Goal: Information Seeking & Learning: Compare options

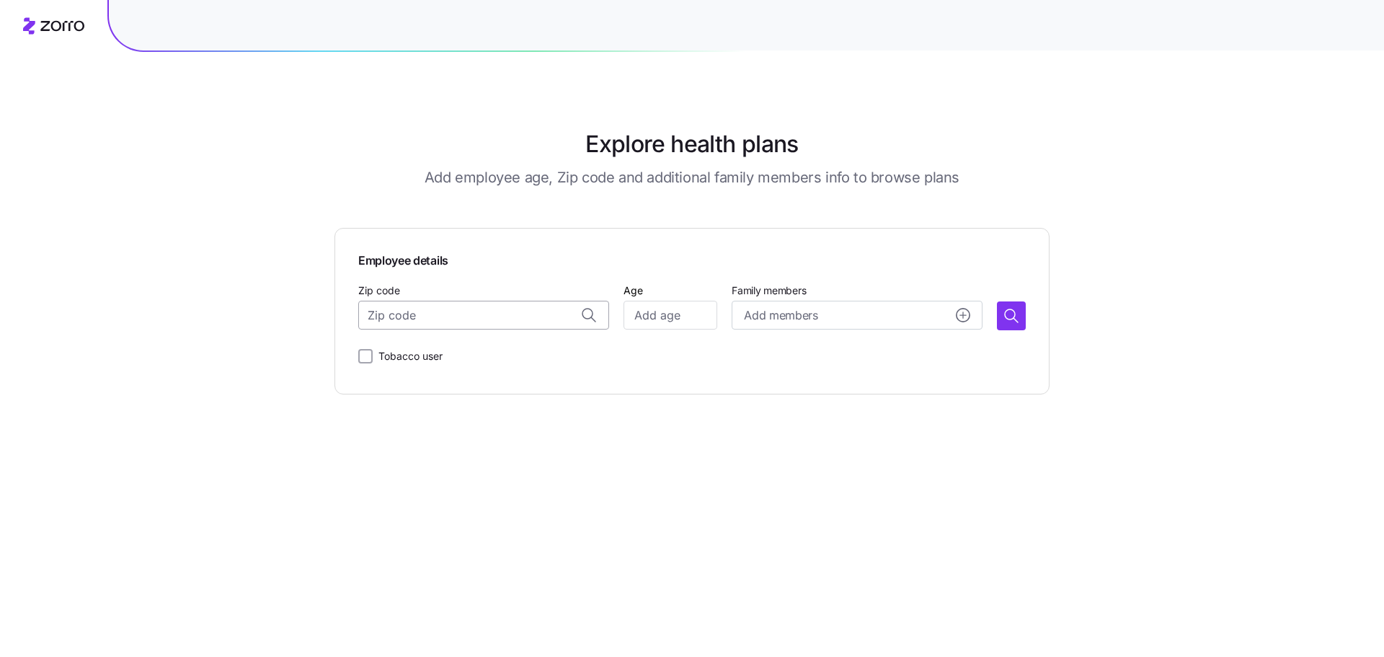
click at [475, 313] on input "Zip code" at bounding box center [483, 315] width 251 height 29
paste input "21703"
type input "21703"
click at [702, 313] on input "Age" at bounding box center [671, 315] width 94 height 29
type input "40"
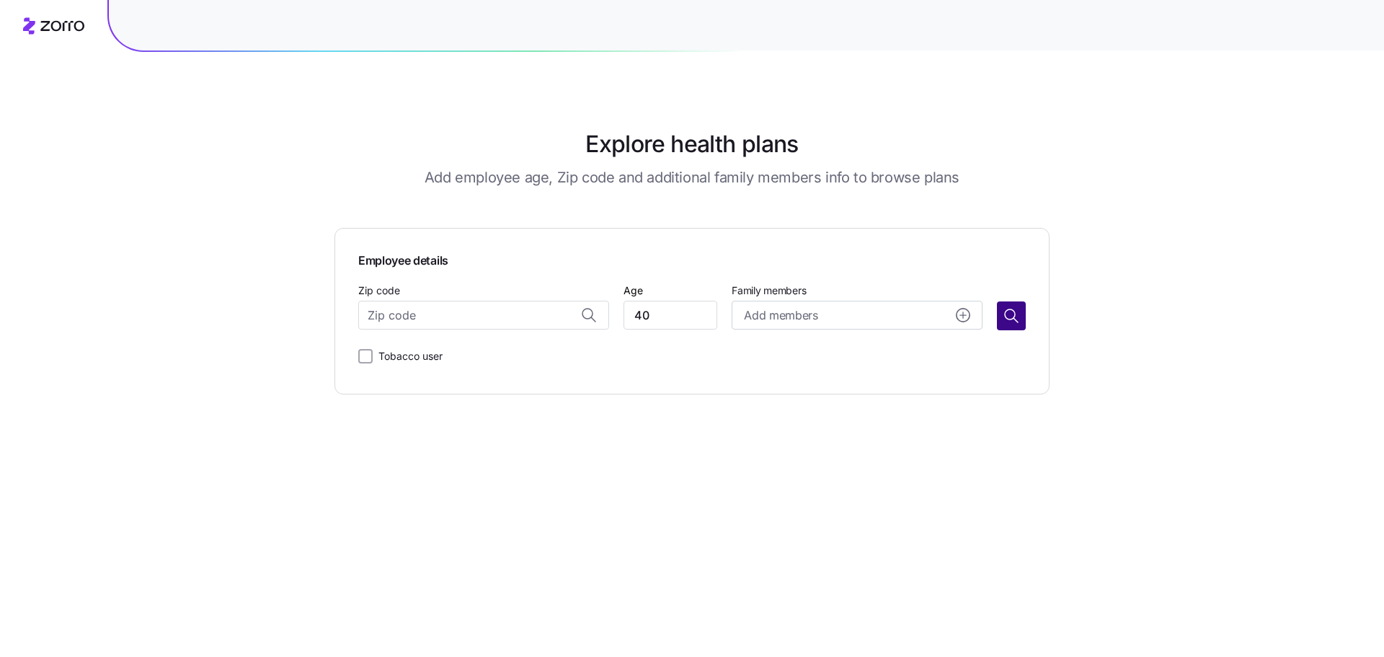
click at [1014, 314] on icon "button" at bounding box center [1011, 315] width 17 height 17
click at [402, 312] on input "Zip code" at bounding box center [483, 315] width 251 height 29
paste input "21703"
click at [510, 349] on span "21703, [GEOGRAPHIC_DATA], [GEOGRAPHIC_DATA]" at bounding box center [498, 353] width 202 height 18
type input "21703, [GEOGRAPHIC_DATA], [GEOGRAPHIC_DATA]"
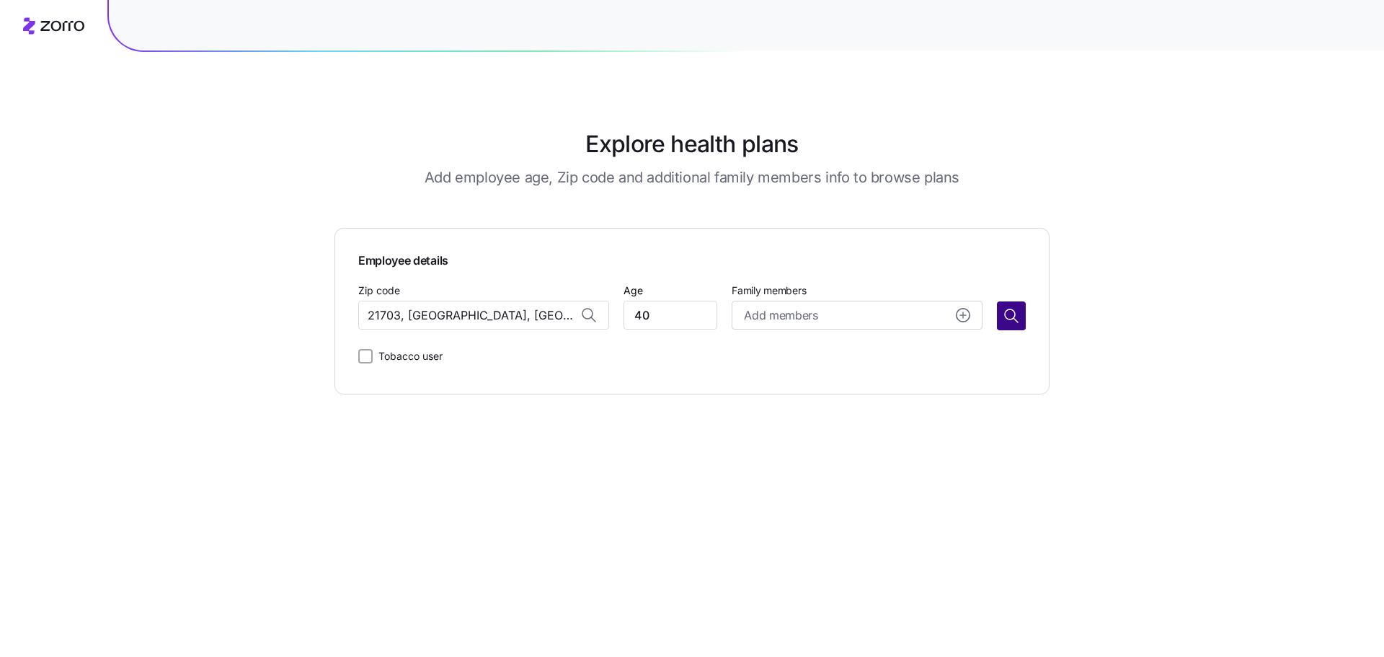
click at [1016, 314] on icon "button" at bounding box center [1011, 315] width 17 height 17
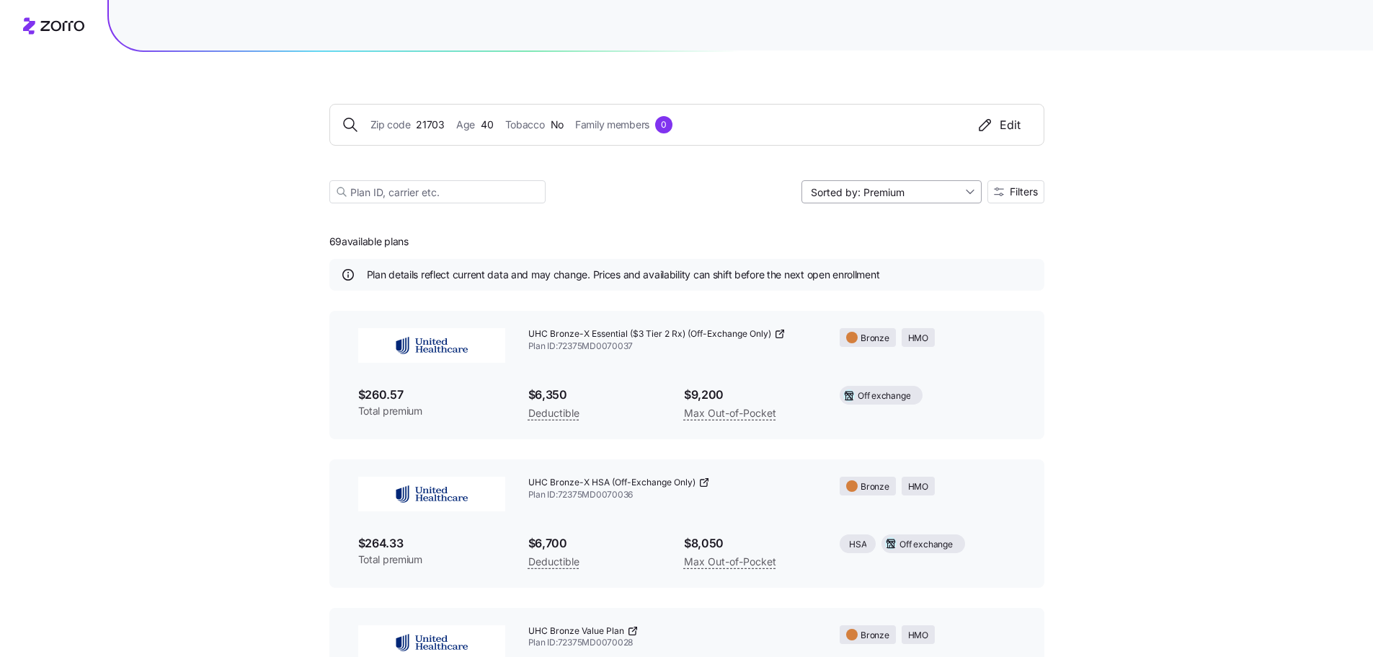
click at [954, 196] on input "Sorted by: Premium" at bounding box center [892, 191] width 180 height 23
click at [885, 263] on div "Max out of pocket" at bounding box center [890, 268] width 169 height 22
type input "Sorted by: [PERSON_NAME] out of pocket"
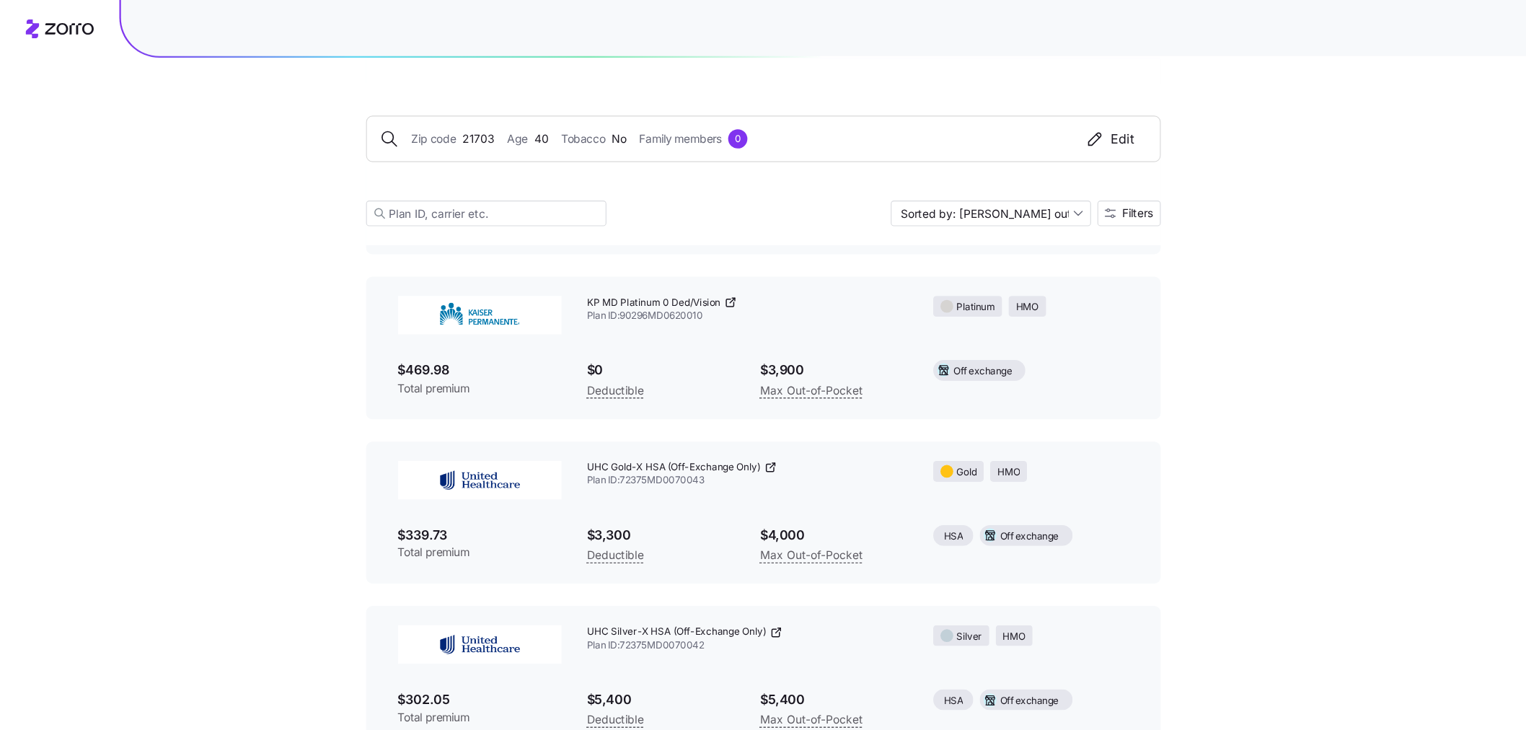
scroll to position [216, 0]
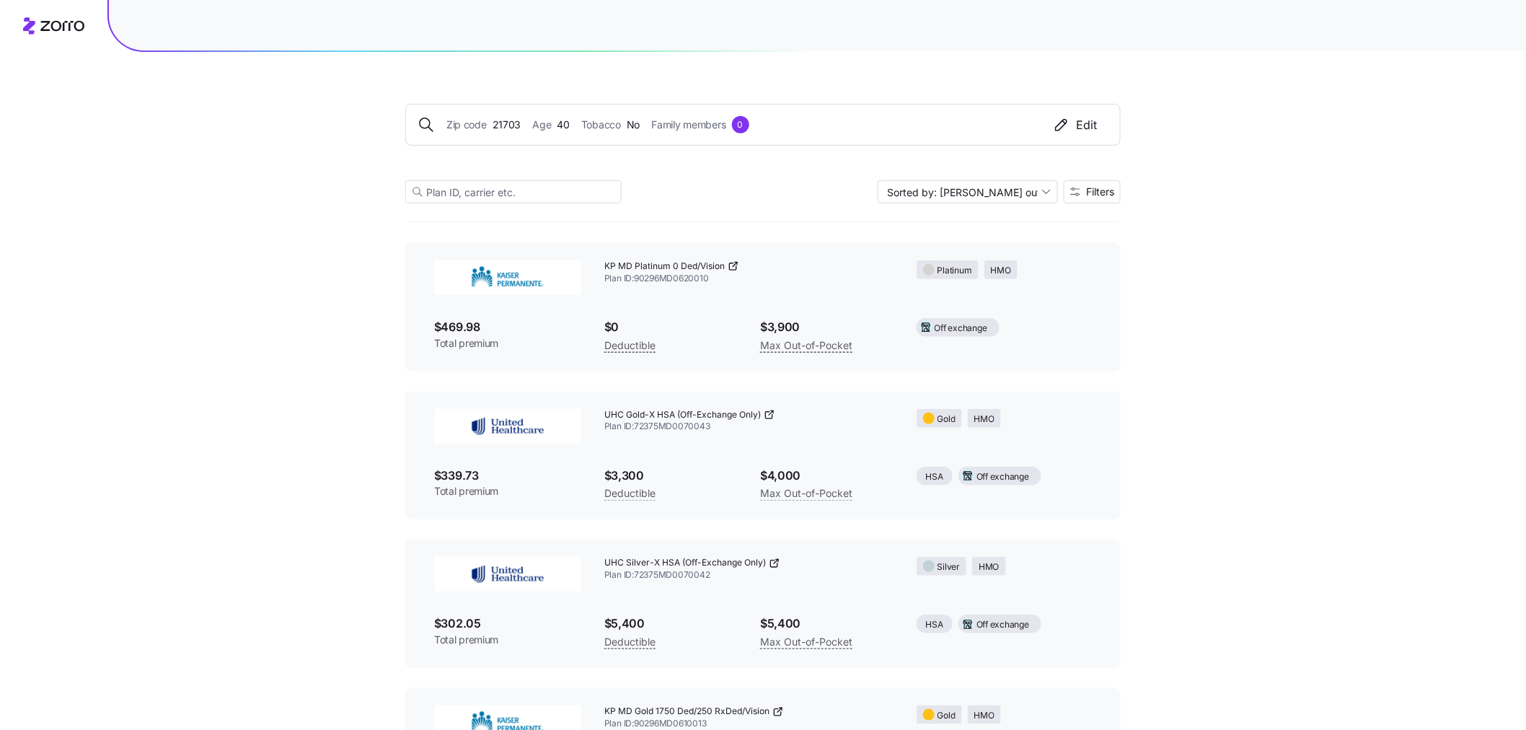
drag, startPoint x: 1341, startPoint y: 0, endPoint x: 1224, endPoint y: 326, distance: 346.4
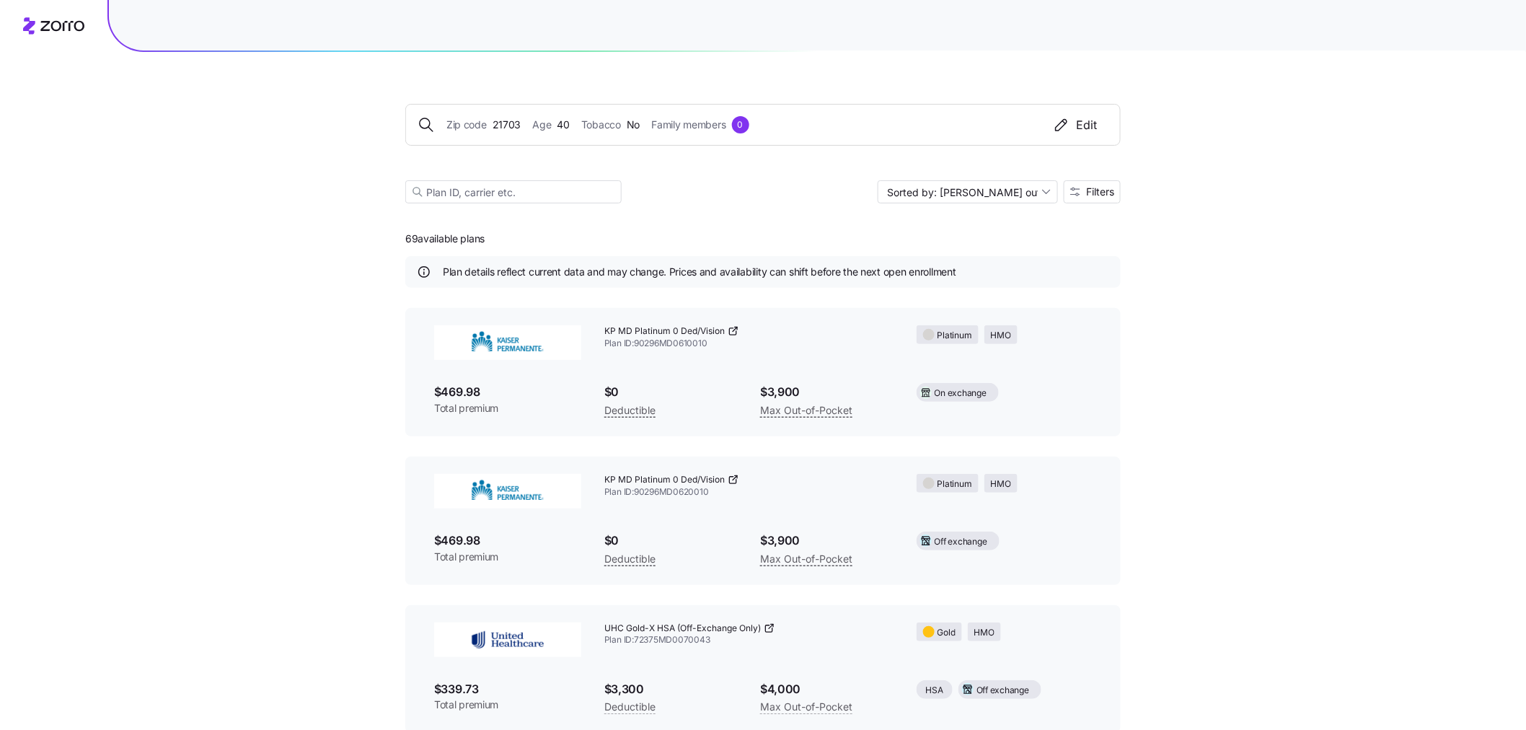
scroll to position [15, 0]
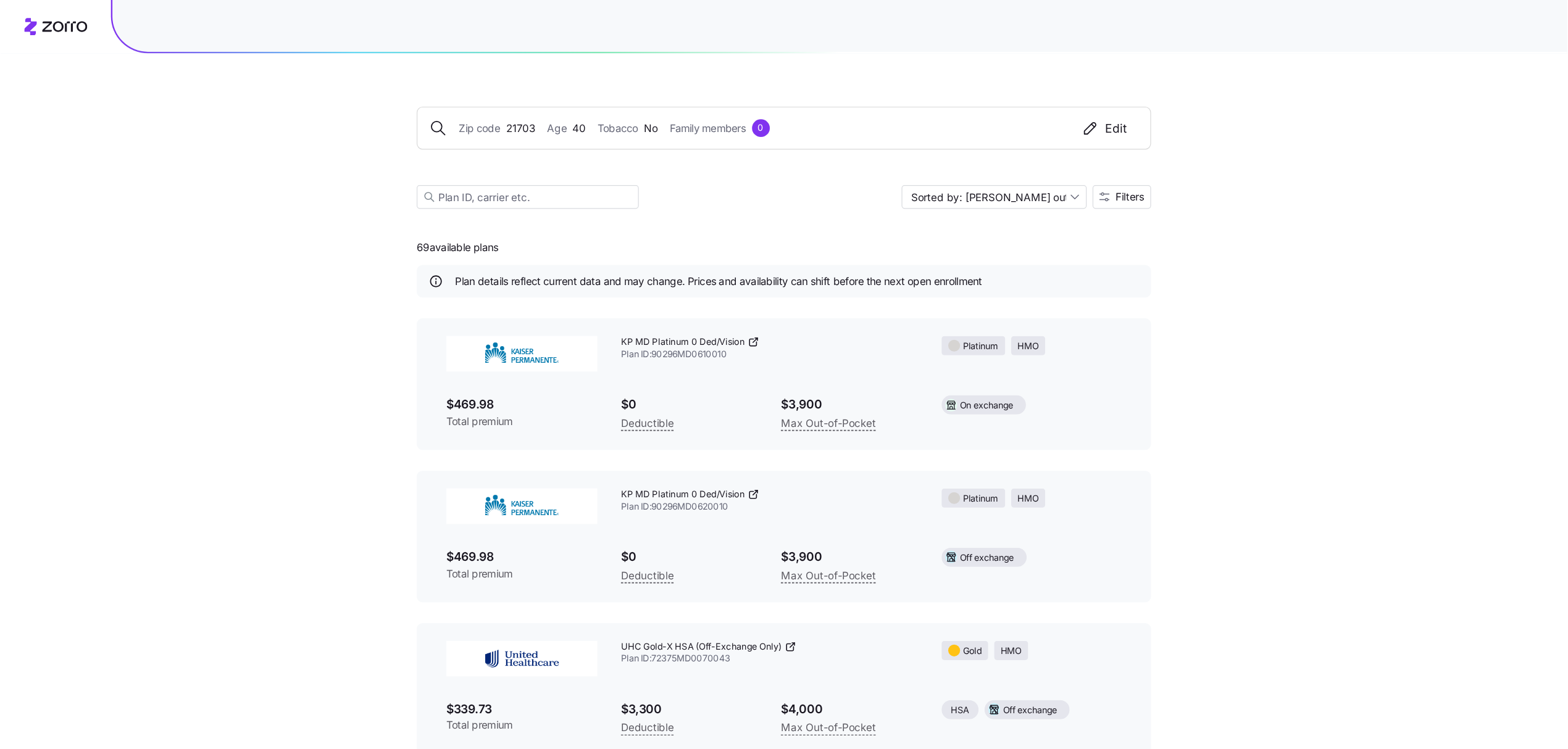
scroll to position [0, 0]
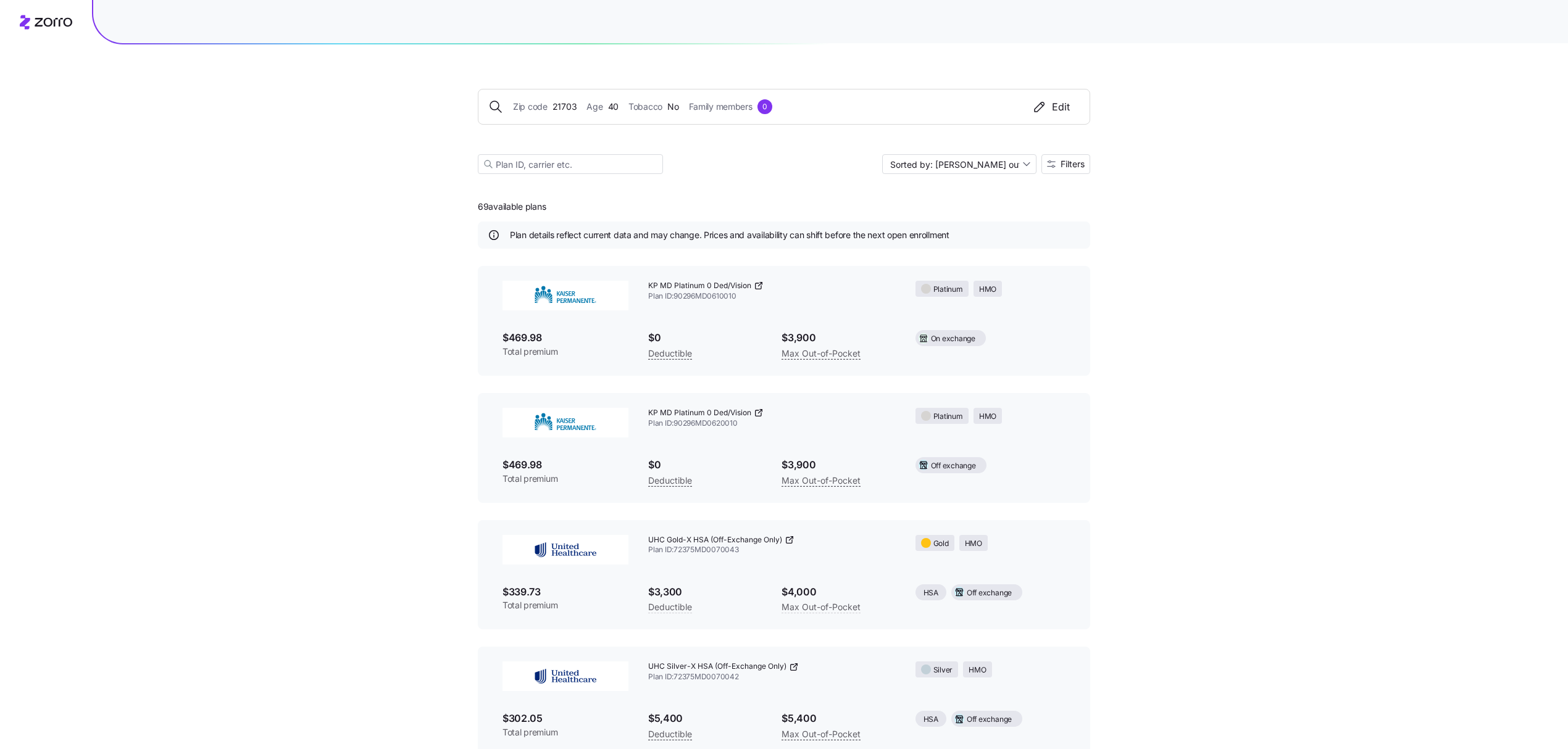
drag, startPoint x: 1311, startPoint y: 0, endPoint x: 1204, endPoint y: 313, distance: 330.8
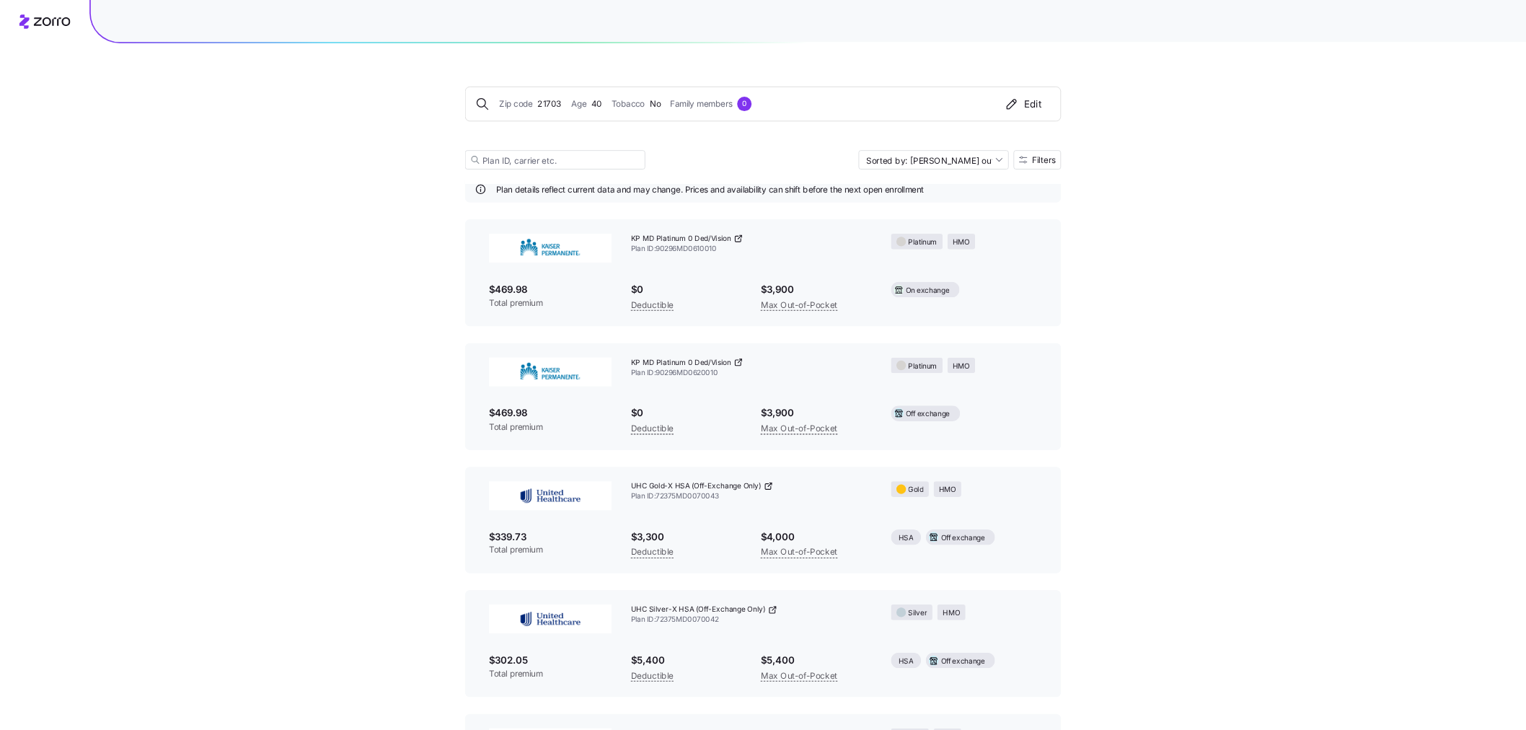
scroll to position [72, 0]
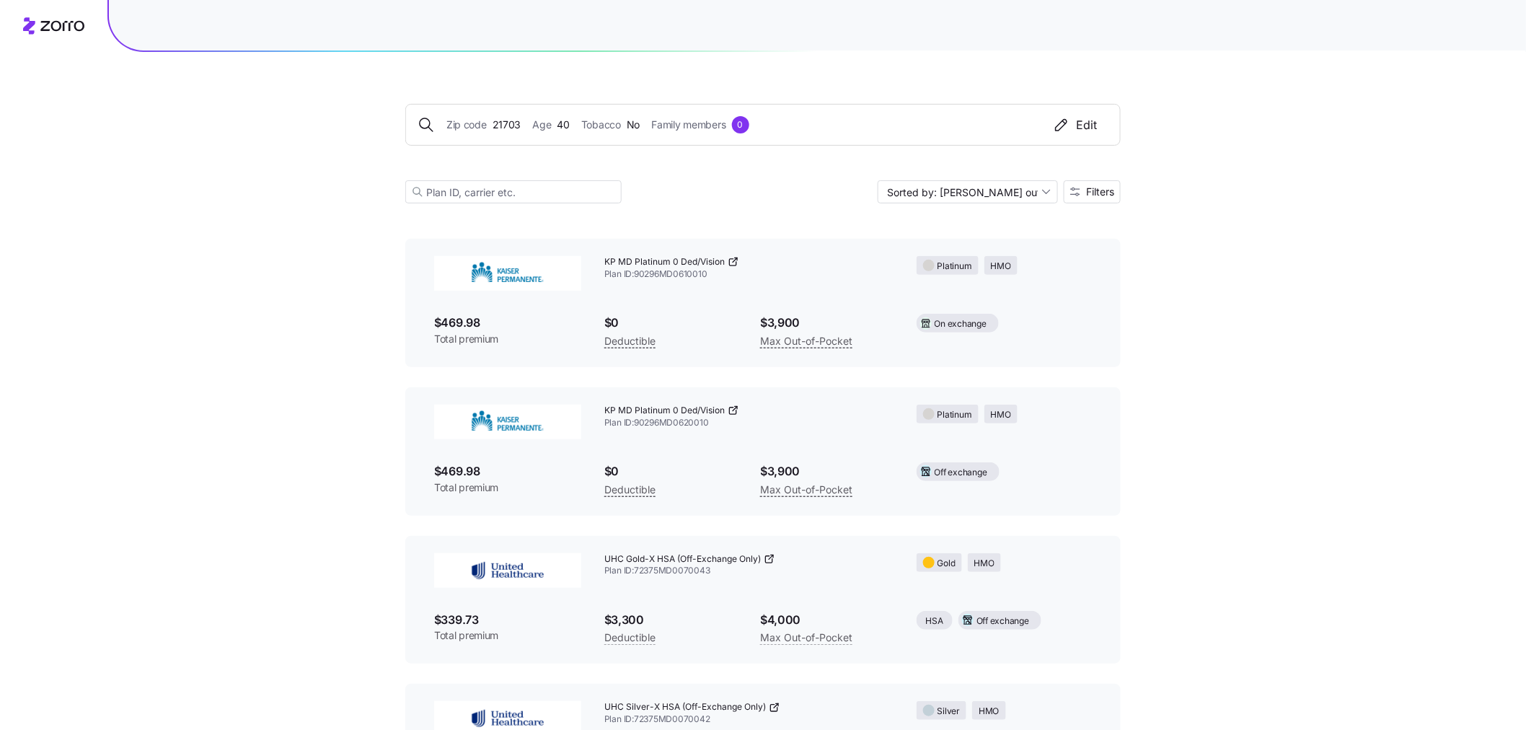
drag, startPoint x: 1762, startPoint y: 0, endPoint x: 1218, endPoint y: 307, distance: 624.4
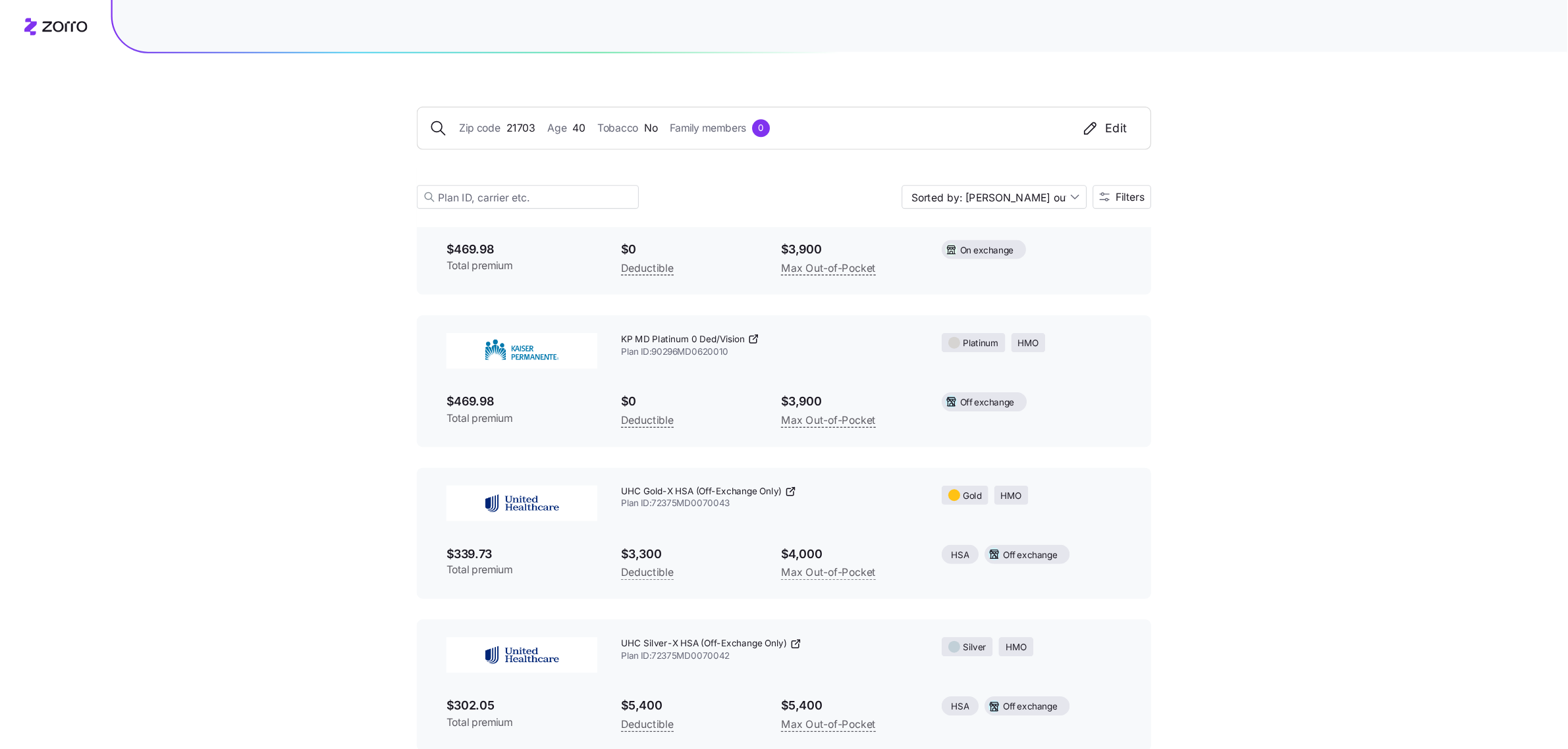
scroll to position [139, 0]
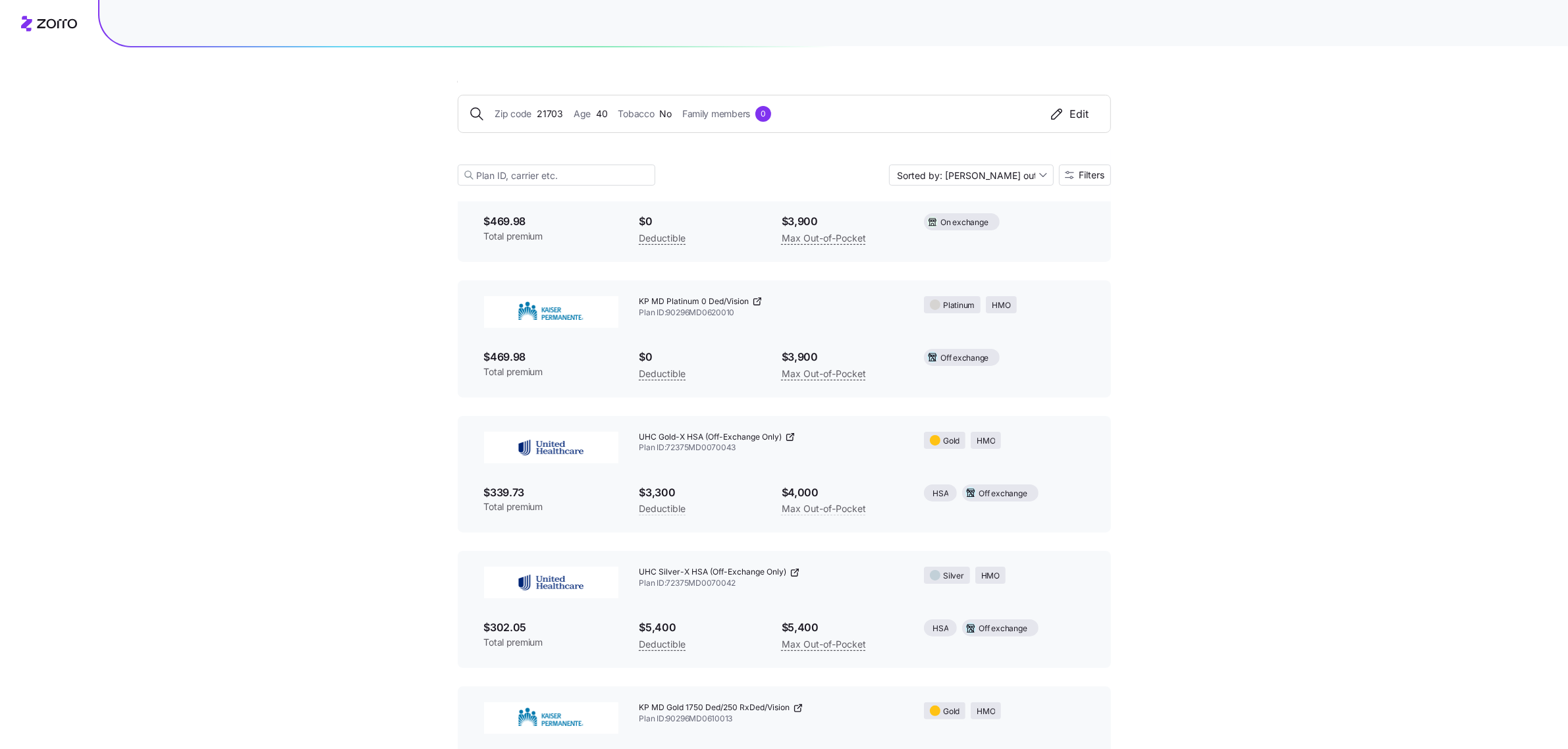
drag, startPoint x: 1352, startPoint y: 0, endPoint x: 1198, endPoint y: 327, distance: 361.4
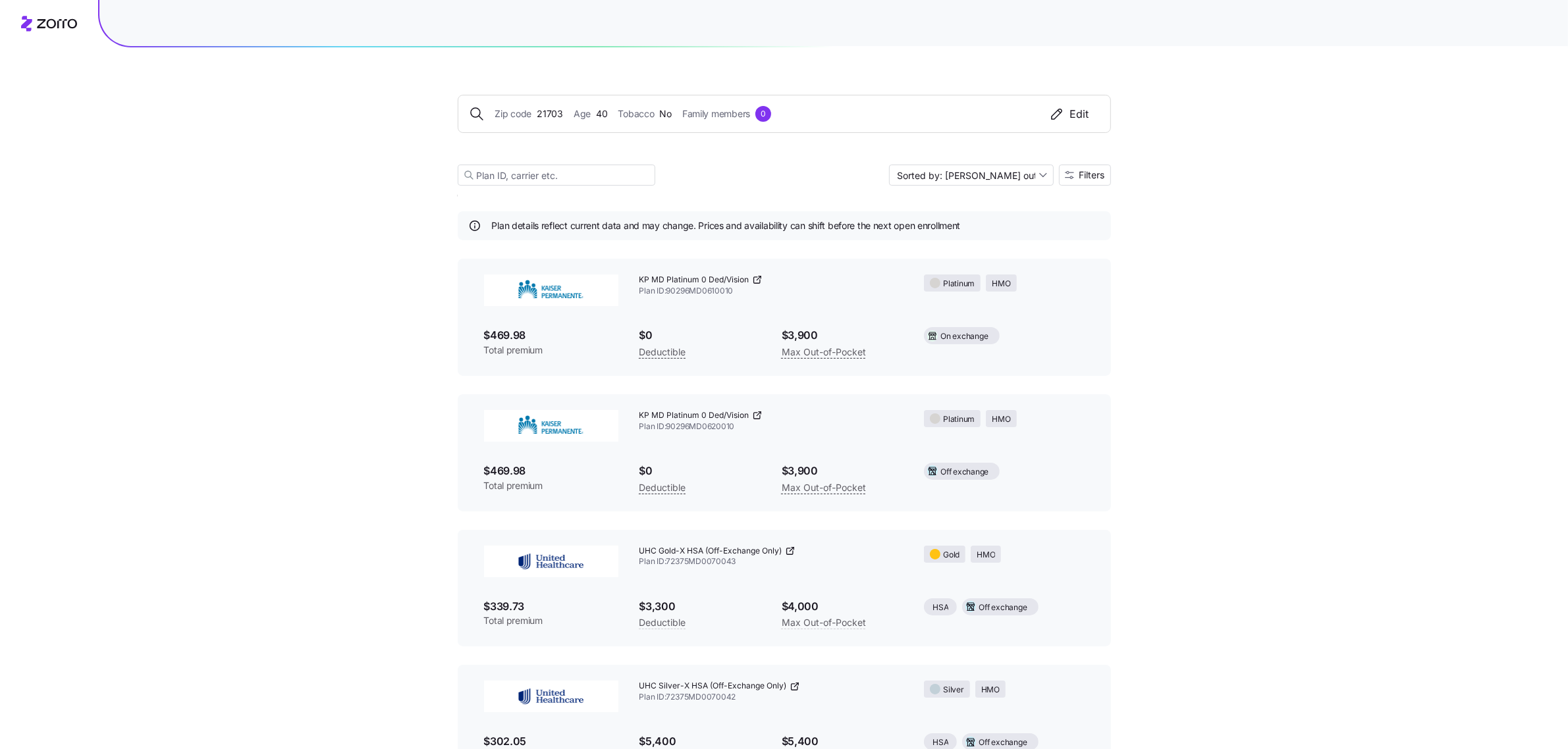
scroll to position [0, 0]
